Goal: Information Seeking & Learning: Learn about a topic

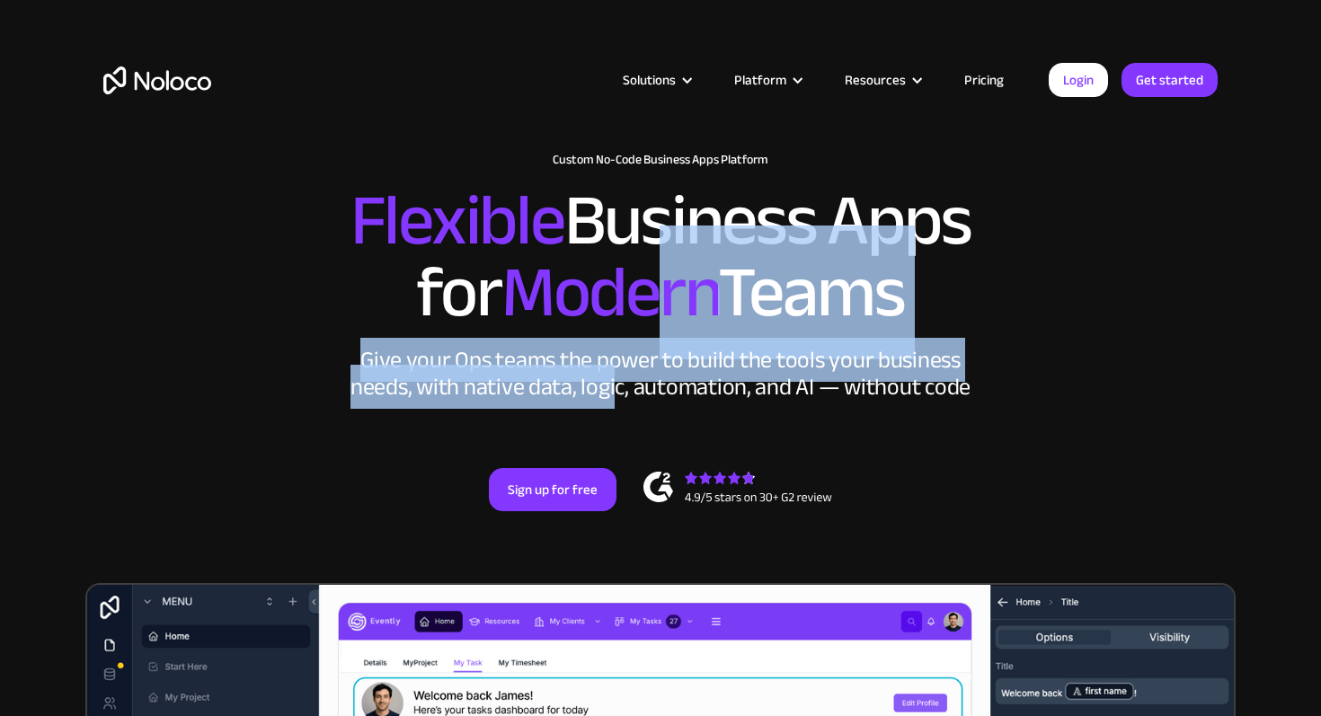
drag, startPoint x: 645, startPoint y: 227, endPoint x: 615, endPoint y: 382, distance: 157.6
click at [615, 384] on div "New: Connect Noloco to Stripe Custom No-Code Business Apps Platform Flexible Bu…" at bounding box center [660, 350] width 1150 height 431
click at [615, 382] on div "Give your Ops teams the power to build the tools your business needs, with nati…" at bounding box center [660, 374] width 629 height 54
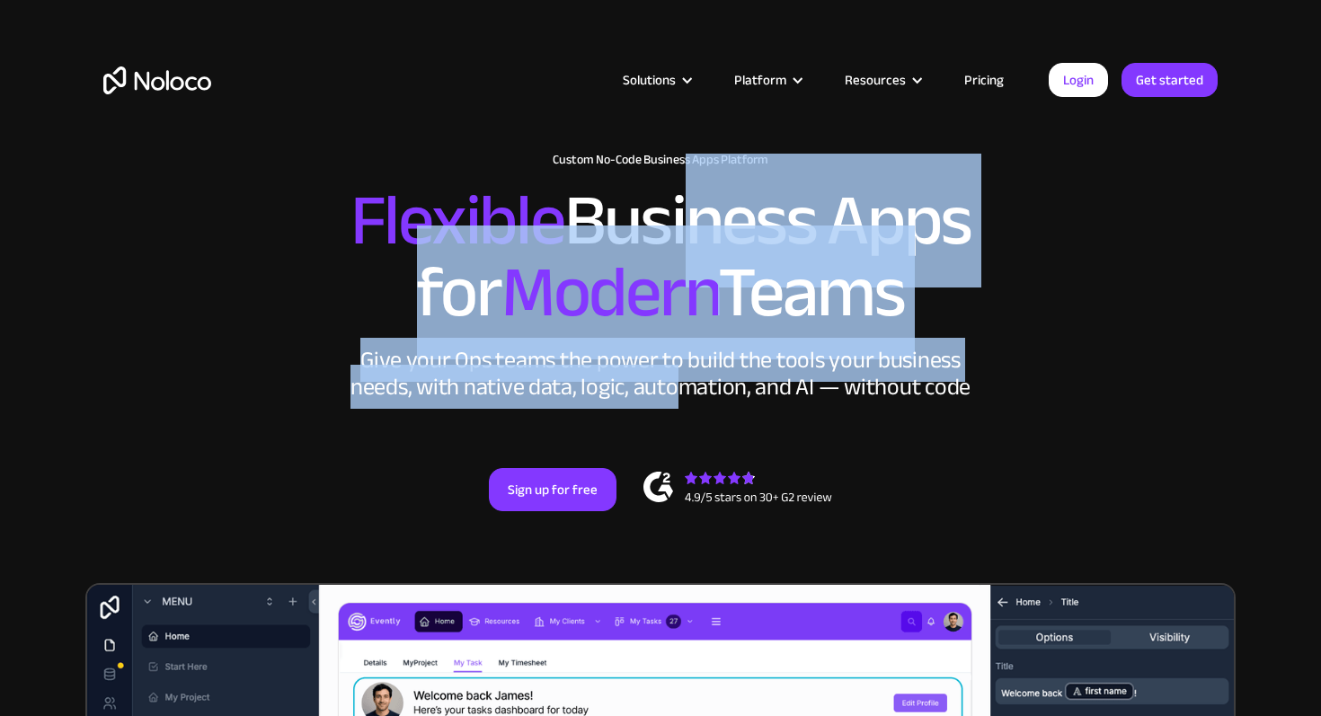
drag, startPoint x: 674, startPoint y: 390, endPoint x: 675, endPoint y: 217, distance: 173.5
click at [675, 217] on div "New: Connect Noloco to Stripe Custom No-Code Business Apps Platform Flexible Bu…" at bounding box center [660, 350] width 1150 height 431
click at [675, 217] on h2 "Flexible Business Apps for Modern Teams" at bounding box center [660, 257] width 1114 height 144
drag, startPoint x: 663, startPoint y: 209, endPoint x: 638, endPoint y: 384, distance: 177.1
click at [638, 385] on div "New: Connect Noloco to Stripe Custom No-Code Business Apps Platform Flexible Bu…" at bounding box center [660, 350] width 1150 height 431
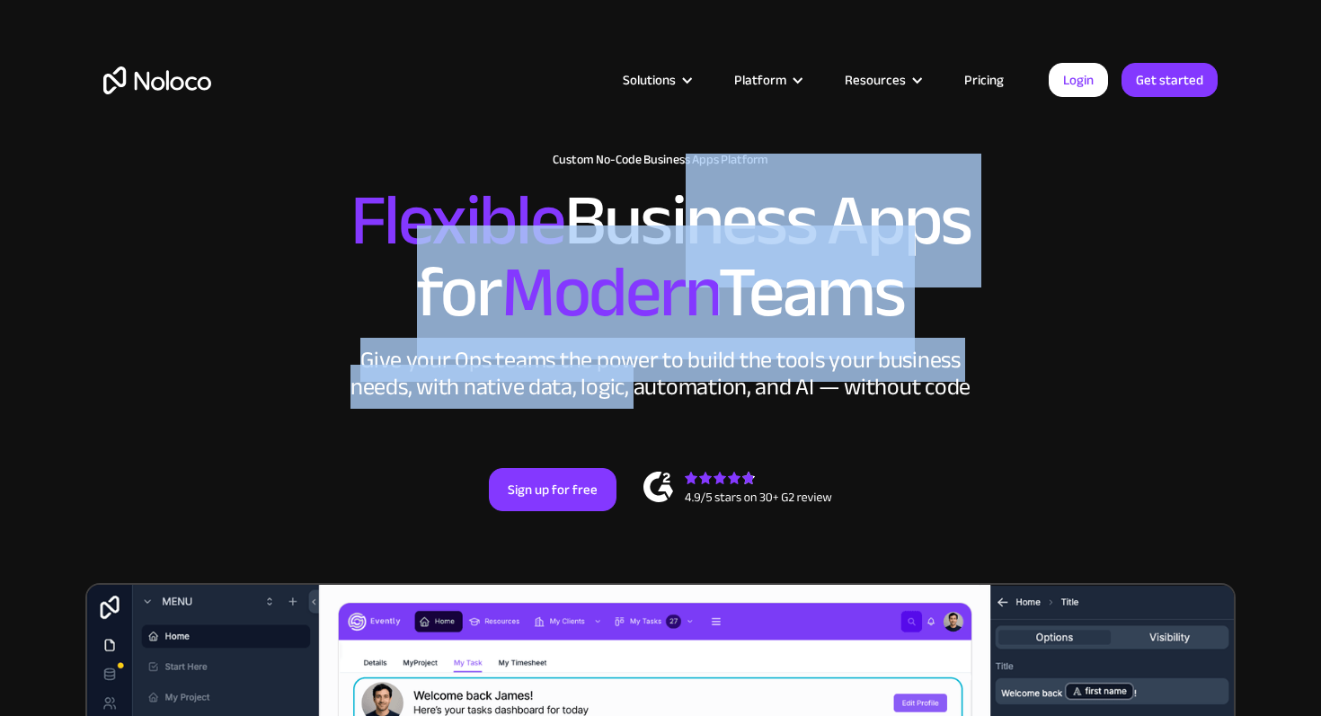
click at [638, 384] on div "Give your Ops teams the power to build the tools your business needs, with nati…" at bounding box center [660, 374] width 629 height 54
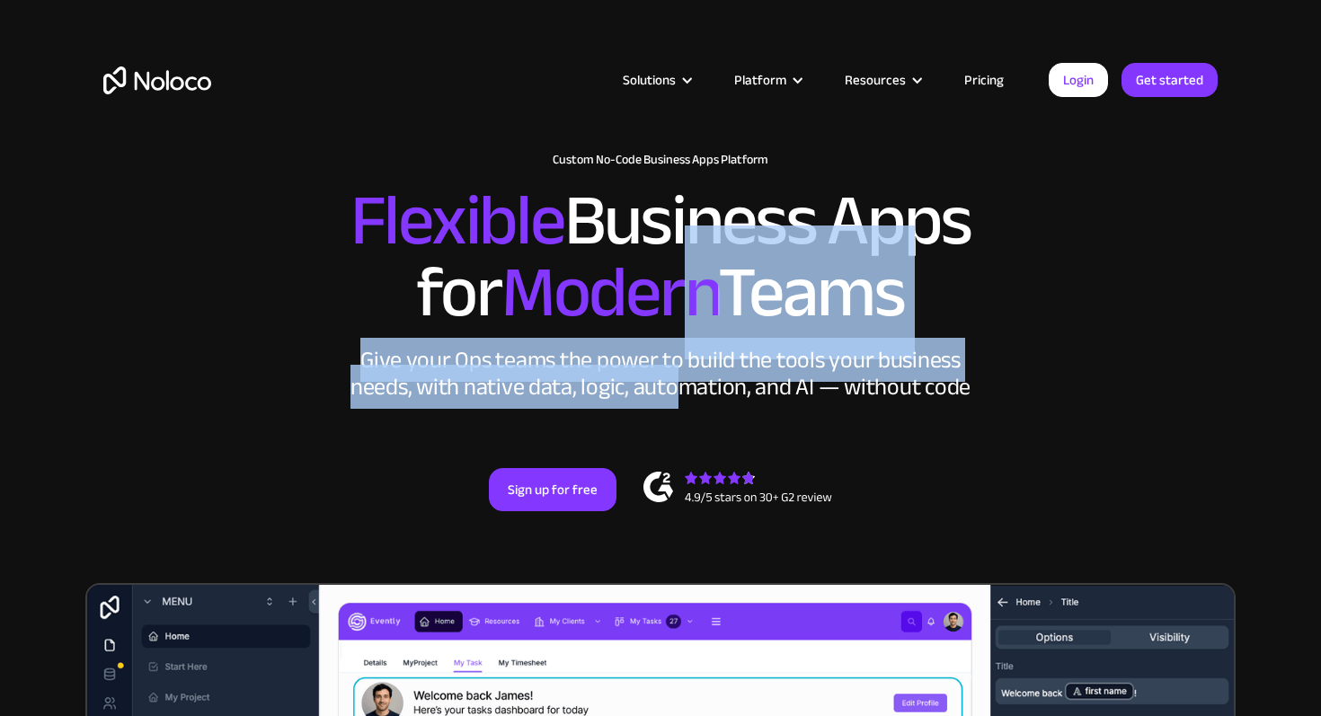
drag, startPoint x: 682, startPoint y: 395, endPoint x: 670, endPoint y: 239, distance: 155.9
click at [671, 239] on div "New: Connect Noloco to Stripe Custom No-Code Business Apps Platform Flexible Bu…" at bounding box center [660, 350] width 1150 height 431
click at [670, 239] on span "Modern" at bounding box center [610, 293] width 217 height 134
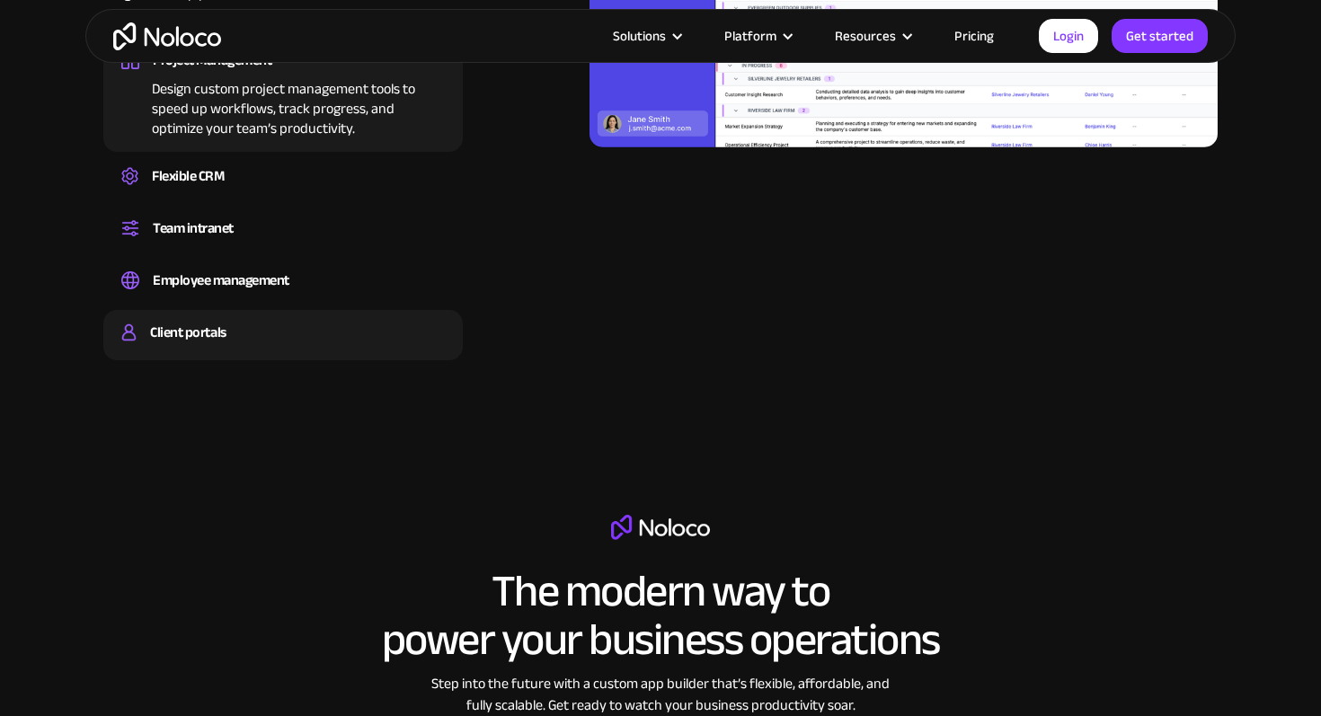
scroll to position [1986, 0]
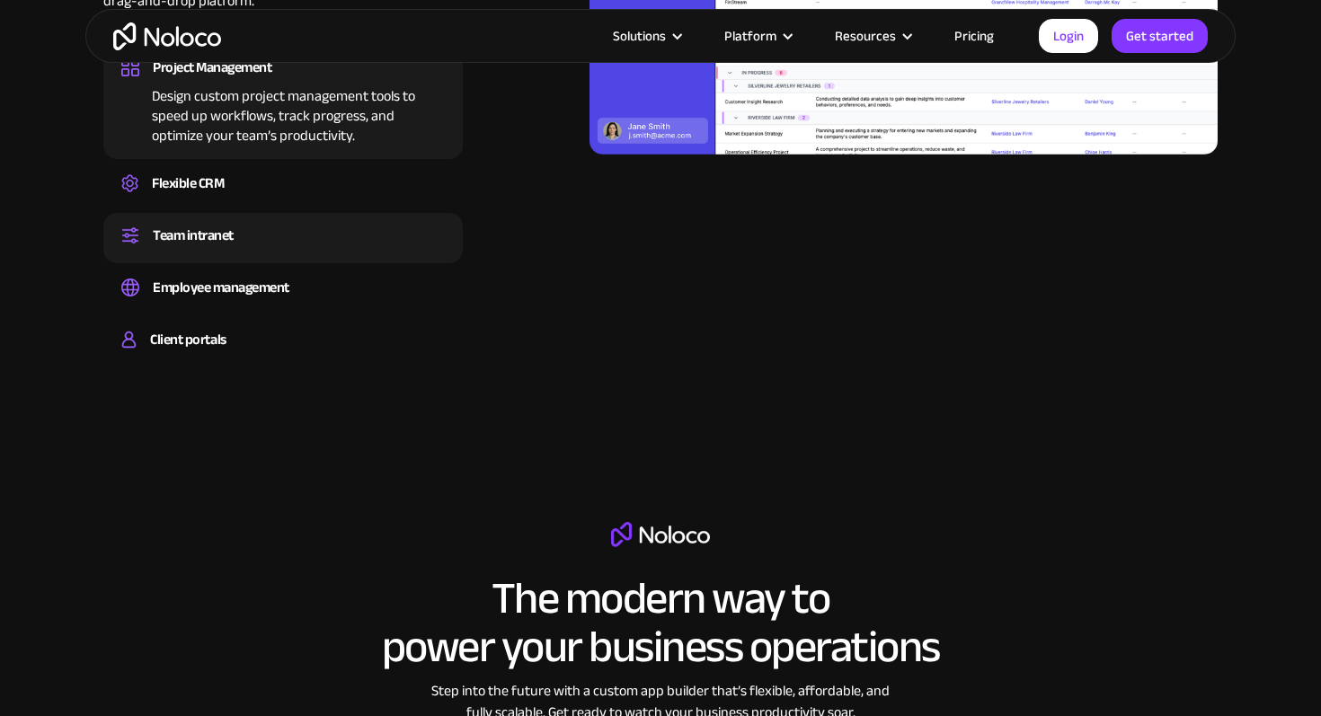
click at [203, 236] on div "Team intranet" at bounding box center [193, 235] width 81 height 27
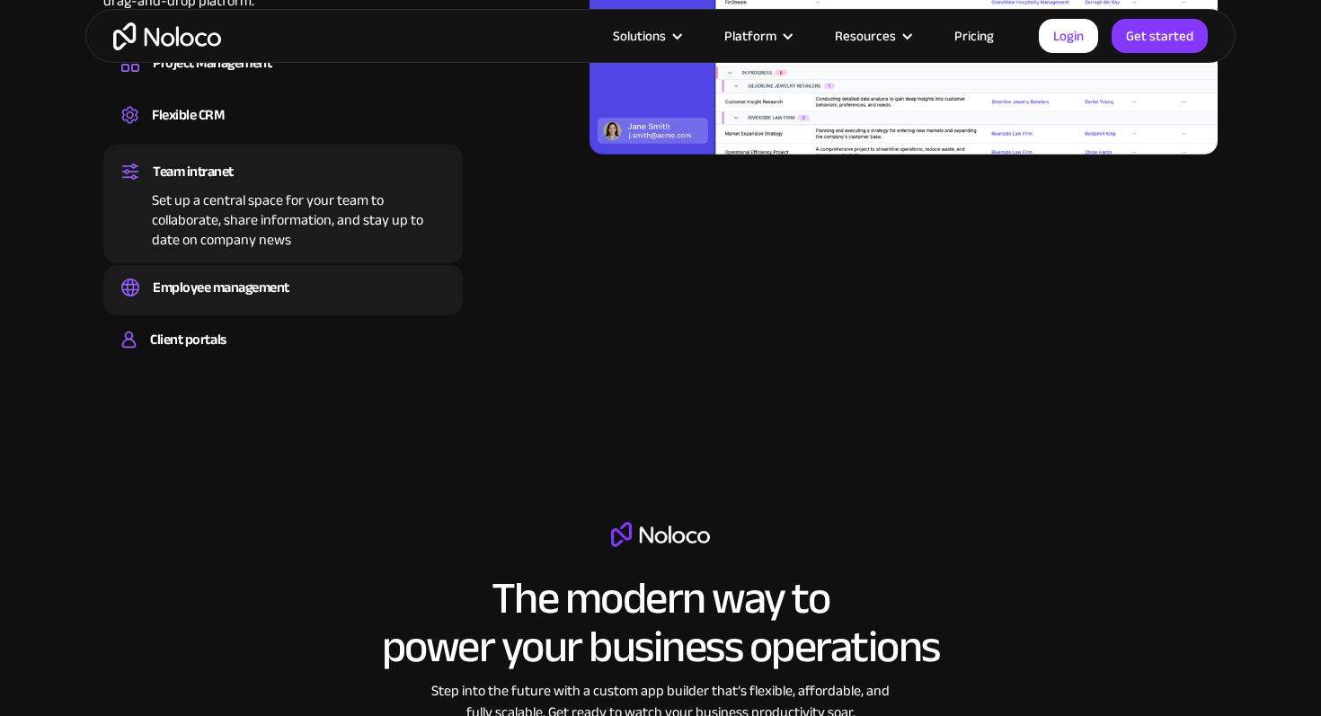
click at [280, 297] on div "Employee management" at bounding box center [221, 287] width 137 height 27
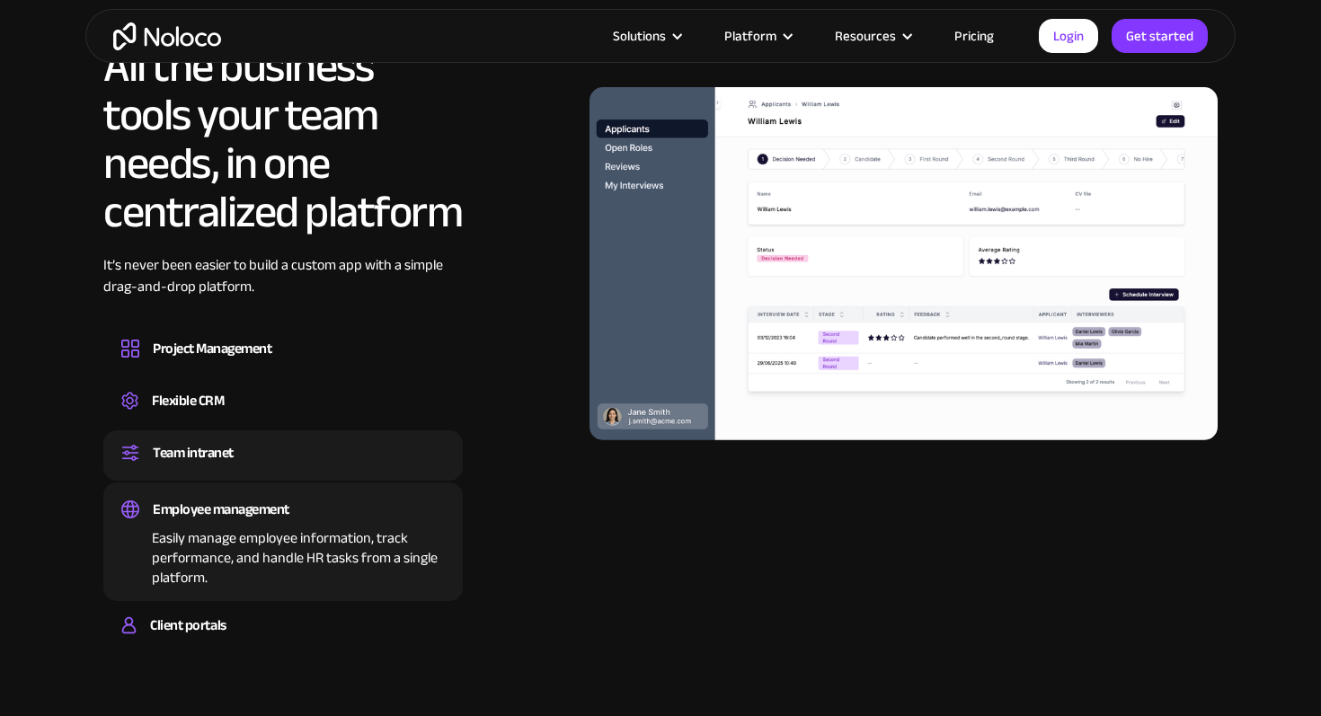
scroll to position [1705, 0]
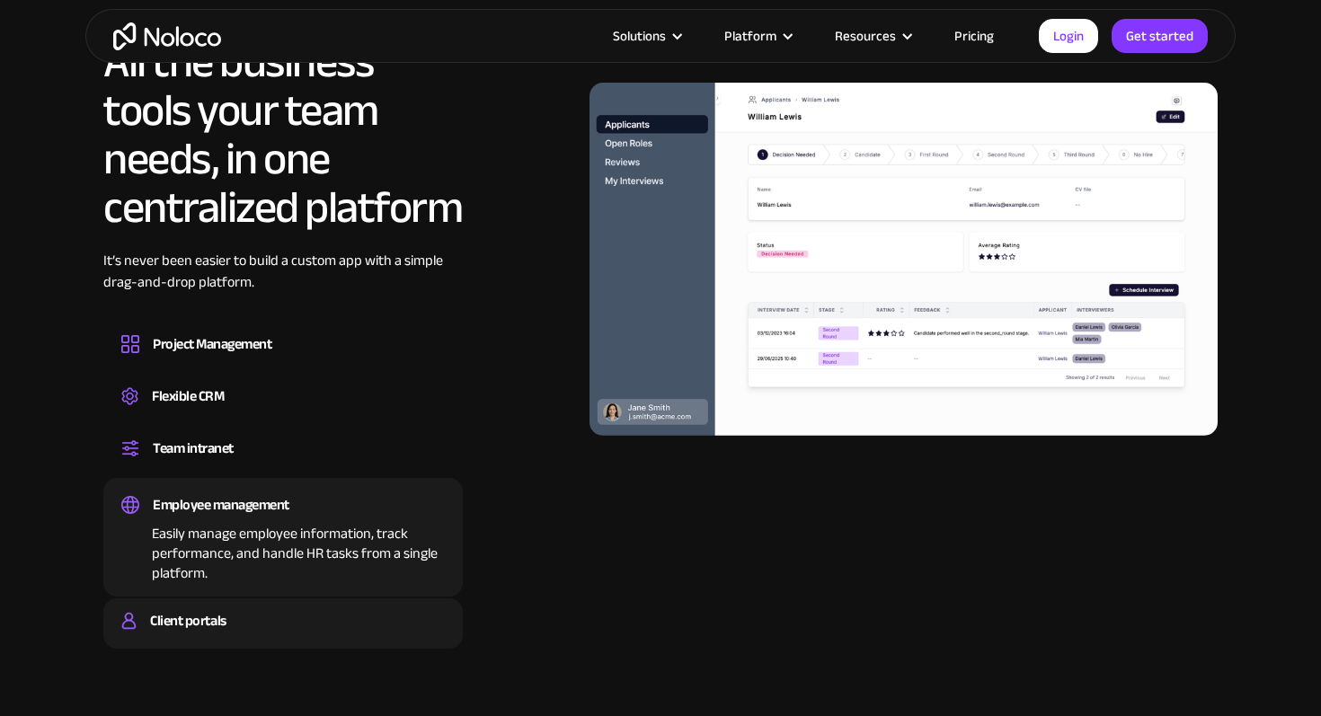
click at [235, 606] on div "Client portals Build a secure, fully-branded, and personalized client portal th…" at bounding box center [283, 624] width 360 height 50
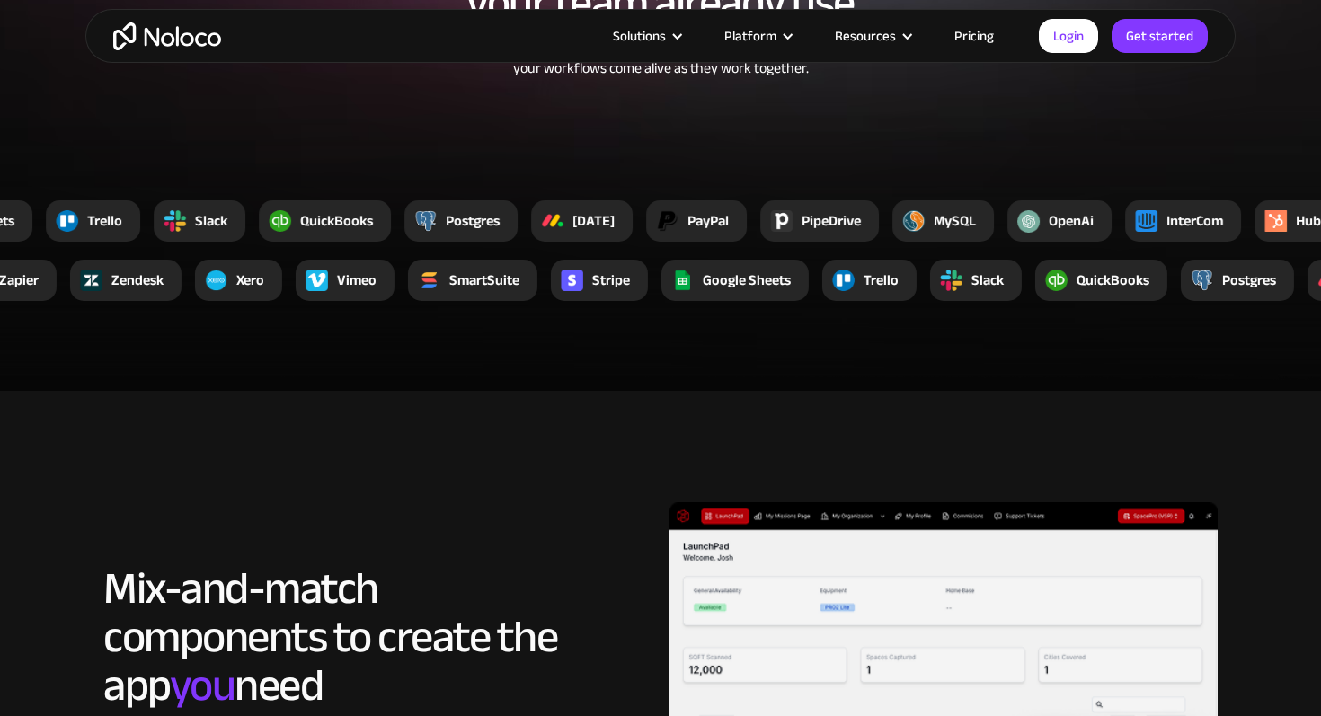
scroll to position [1993, 0]
